Goal: Task Accomplishment & Management: Manage account settings

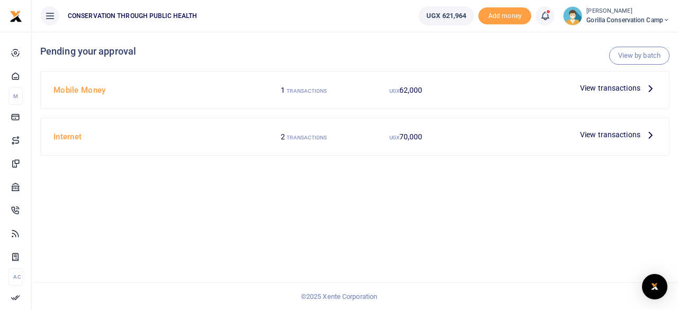
click at [623, 16] on span "Gorilla Conservation Camp" at bounding box center [627, 20] width 83 height 10
click at [612, 34] on link "Switch accounts" at bounding box center [629, 38] width 84 height 15
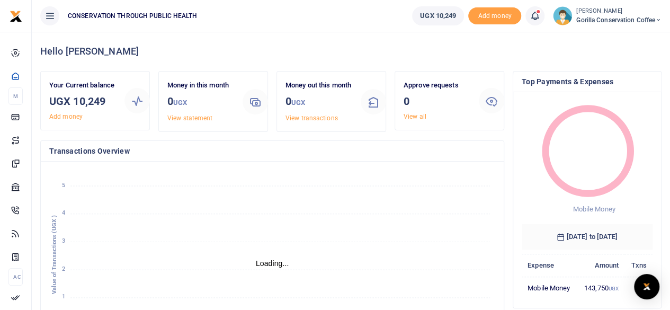
scroll to position [8, 8]
click at [67, 115] on link "Add money" at bounding box center [65, 116] width 33 height 7
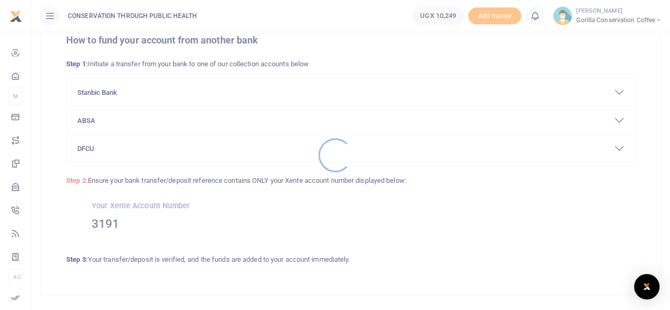
scroll to position [95, 0]
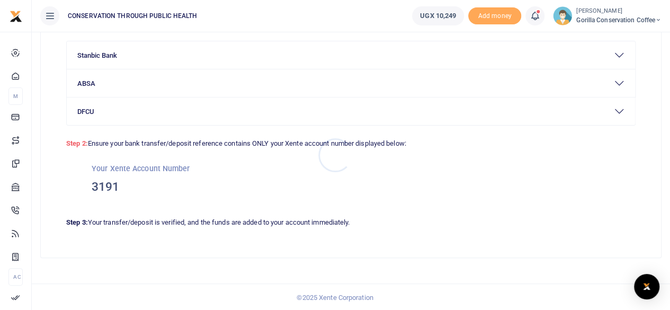
click at [122, 78] on div at bounding box center [335, 155] width 670 height 310
click at [121, 81] on button "ABSA" at bounding box center [351, 83] width 568 height 28
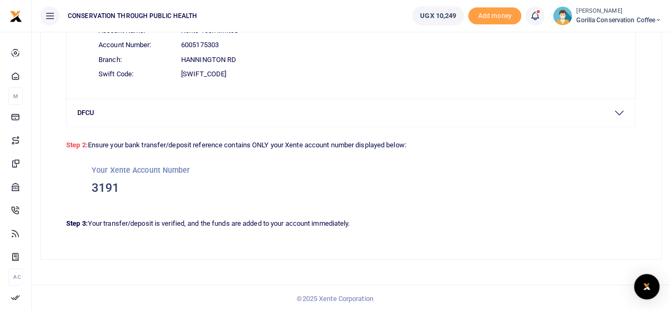
scroll to position [193, 0]
